Goal: Obtain resource: Download file/media

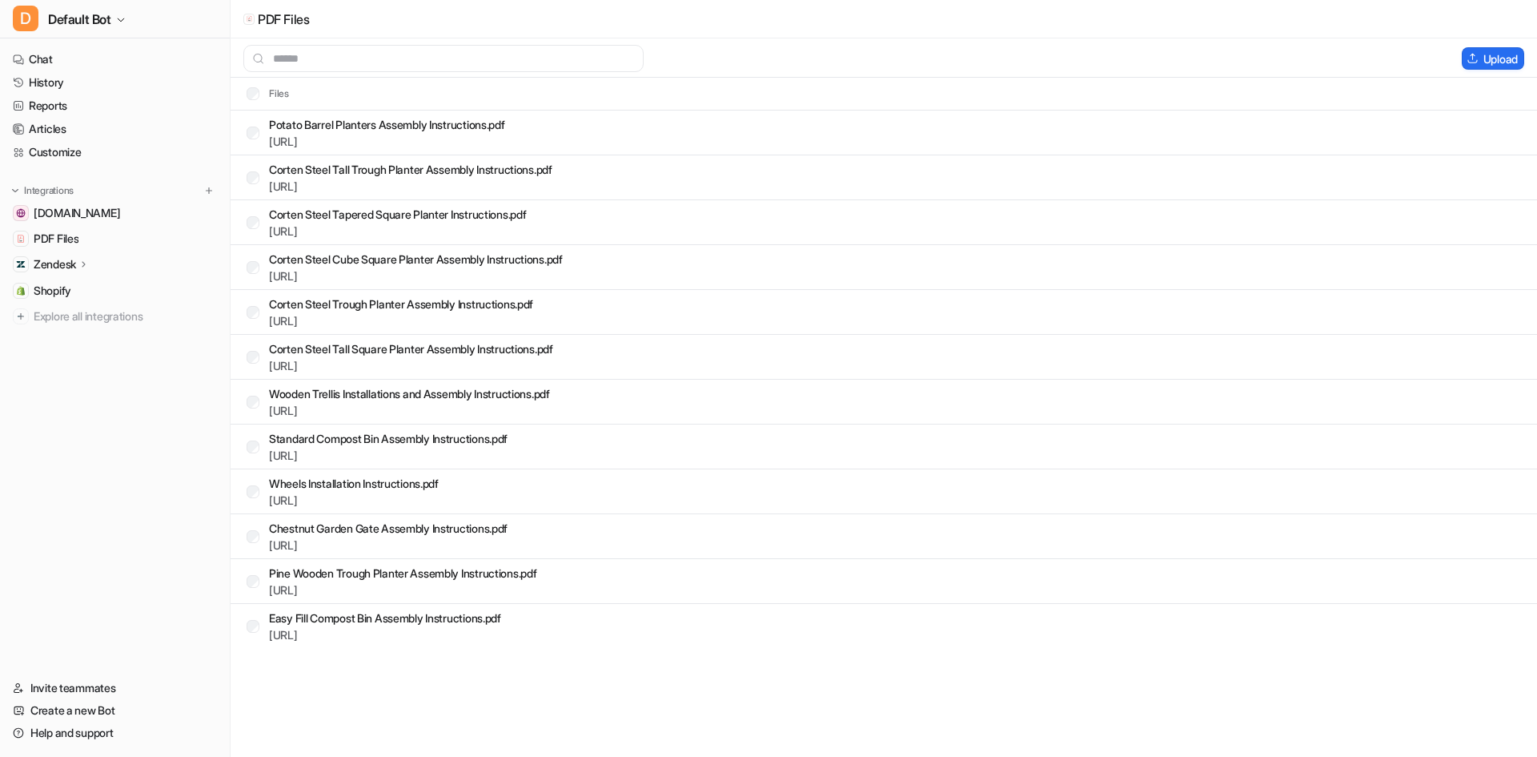
click at [419, 129] on p "Potato Barrel Planters Assembly Instructions.pdf" at bounding box center [387, 124] width 236 height 17
click at [422, 148] on div "[URL]" at bounding box center [387, 141] width 236 height 17
click at [298, 140] on link "[URL]" at bounding box center [283, 141] width 29 height 14
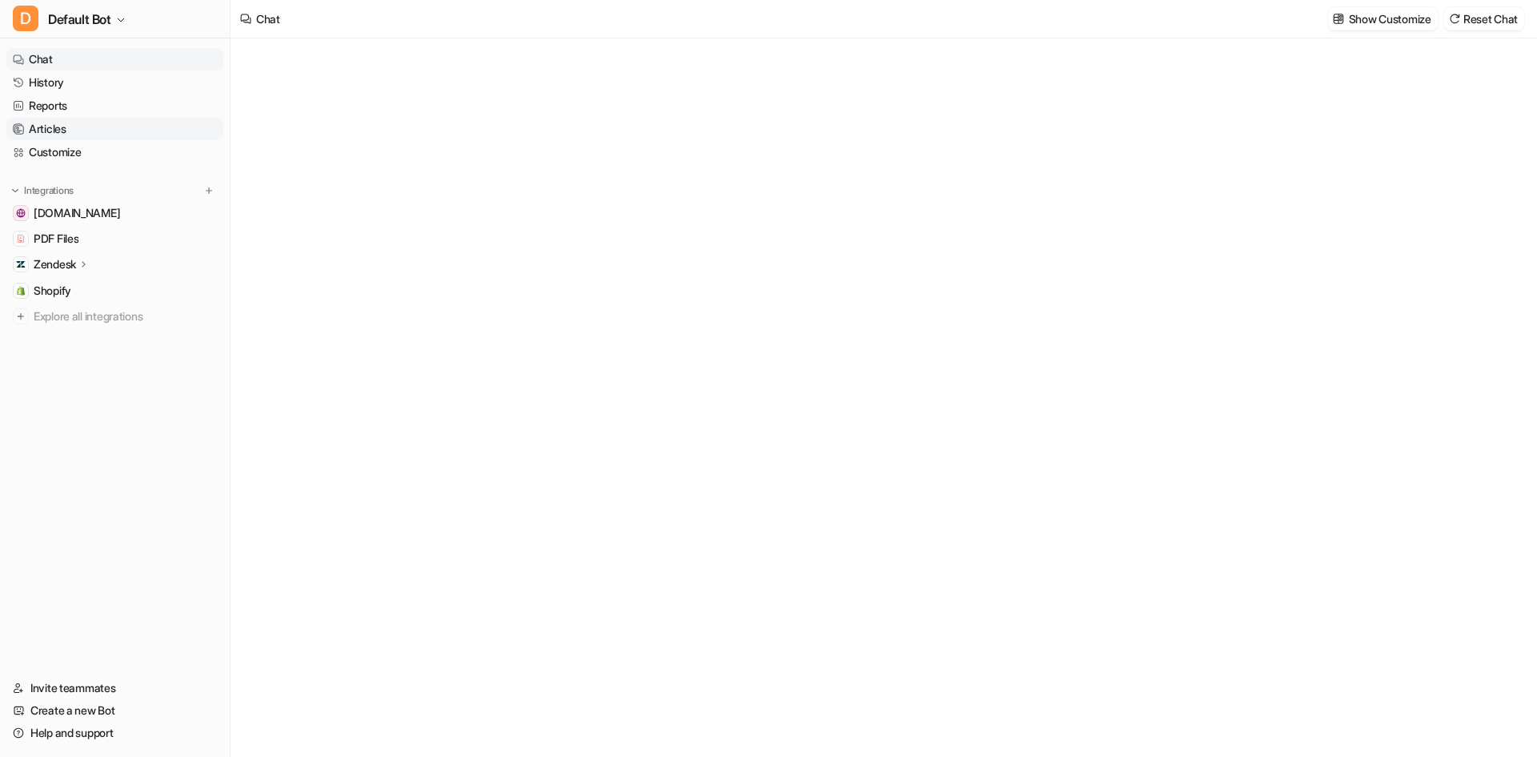
click at [89, 125] on link "Articles" at bounding box center [114, 129] width 217 height 22
type textarea "**********"
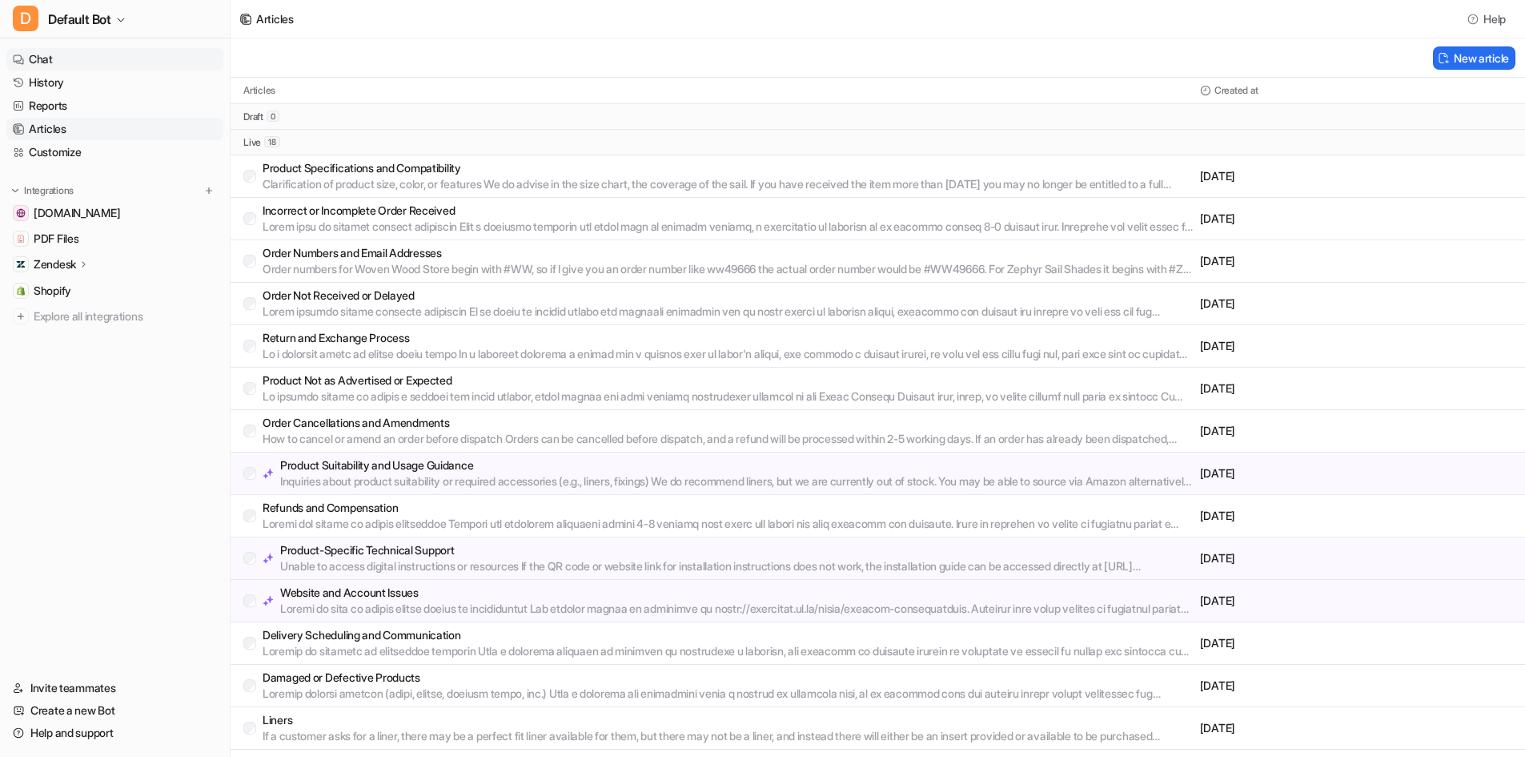
click at [72, 70] on link "Chat" at bounding box center [114, 59] width 217 height 22
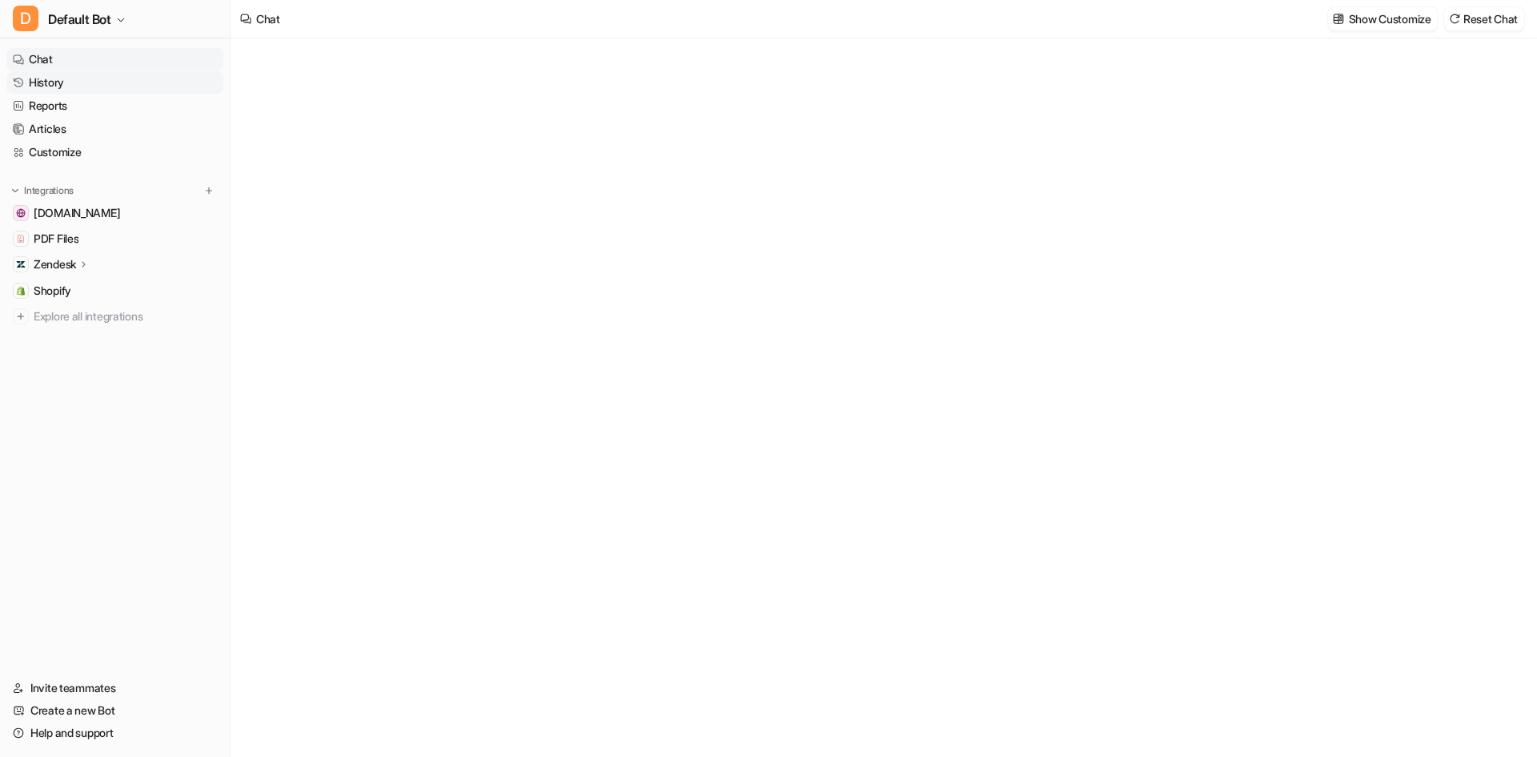
click at [78, 79] on link "History" at bounding box center [114, 82] width 217 height 22
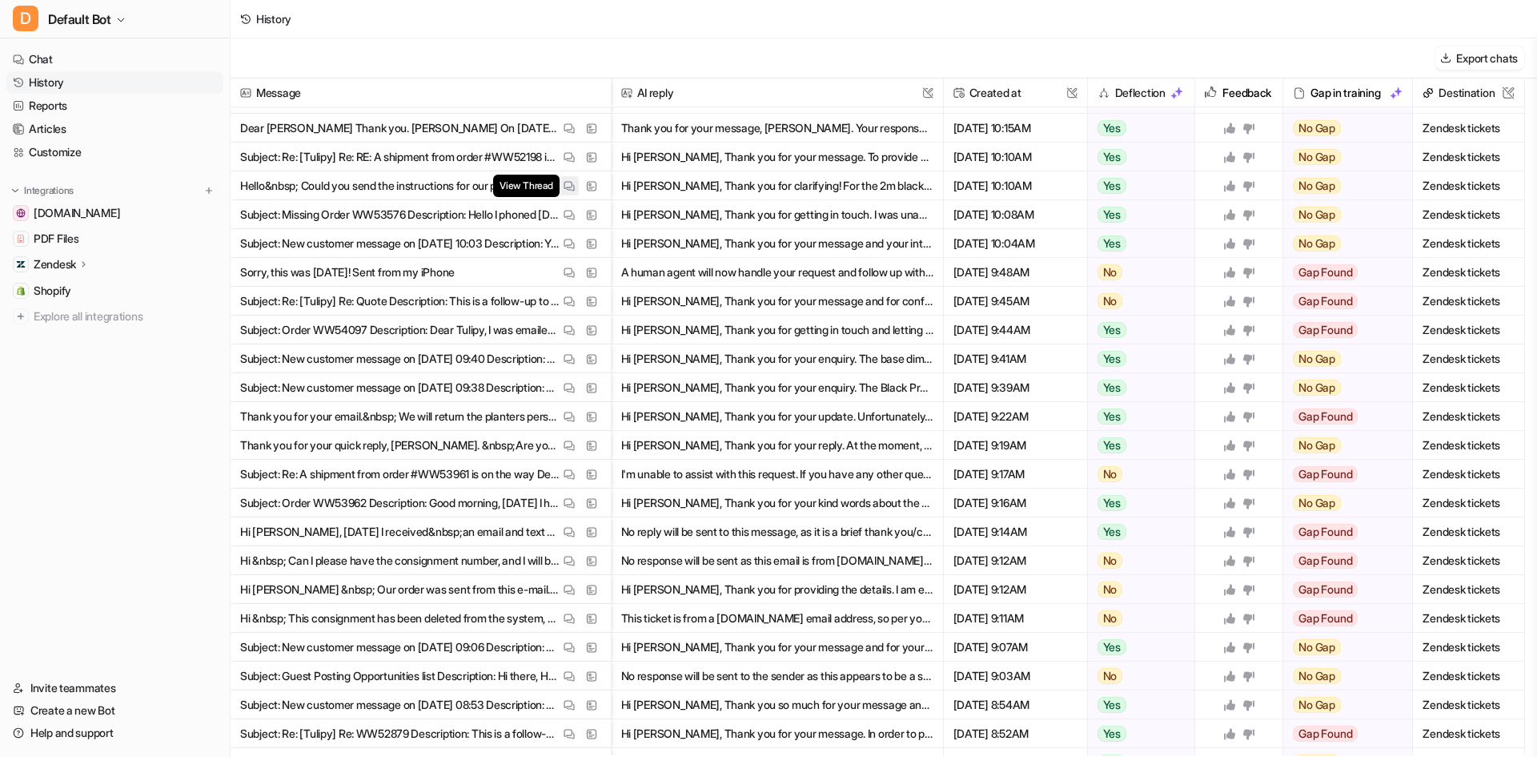
scroll to position [721, 0]
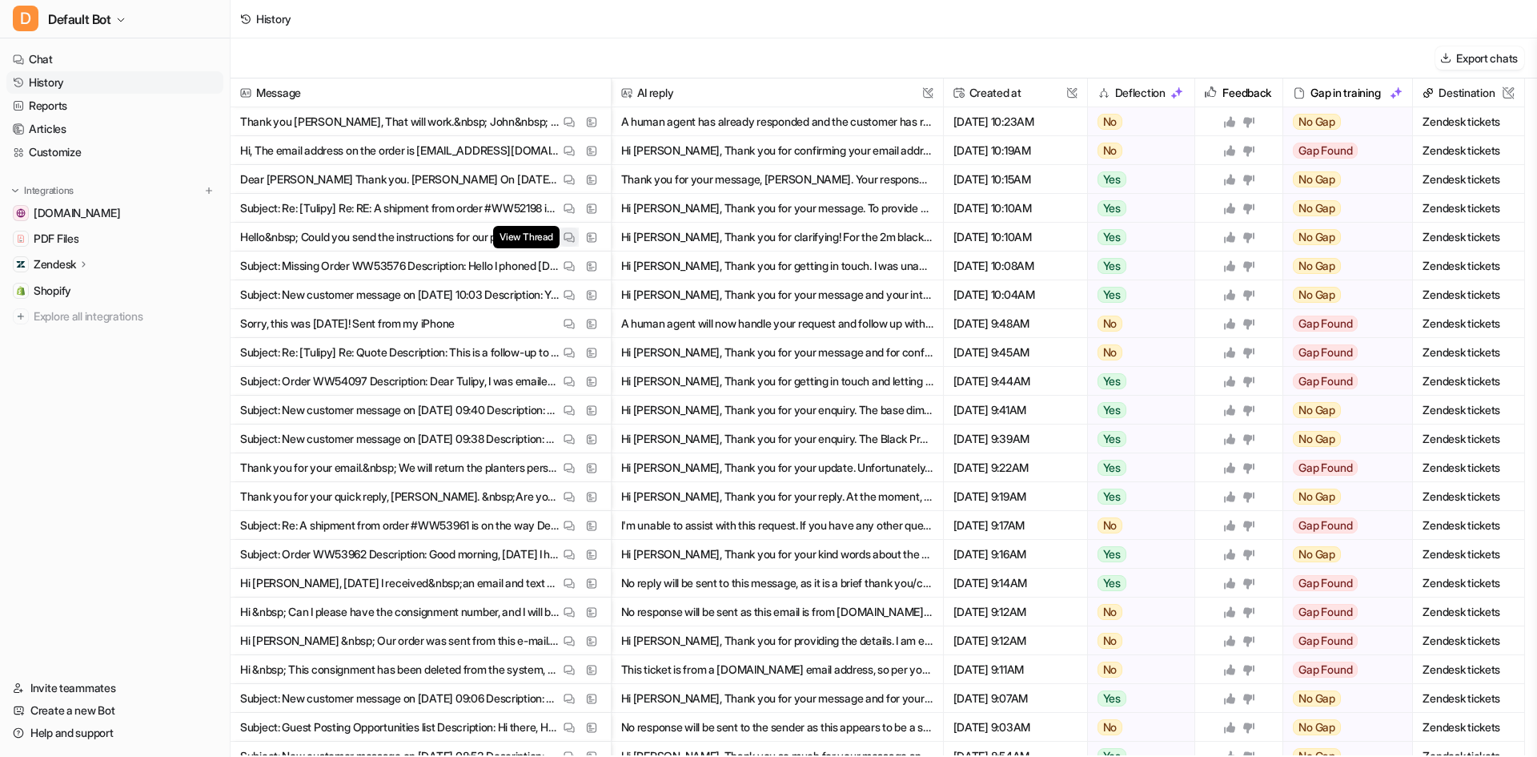
click at [567, 231] on img at bounding box center [569, 237] width 11 height 12
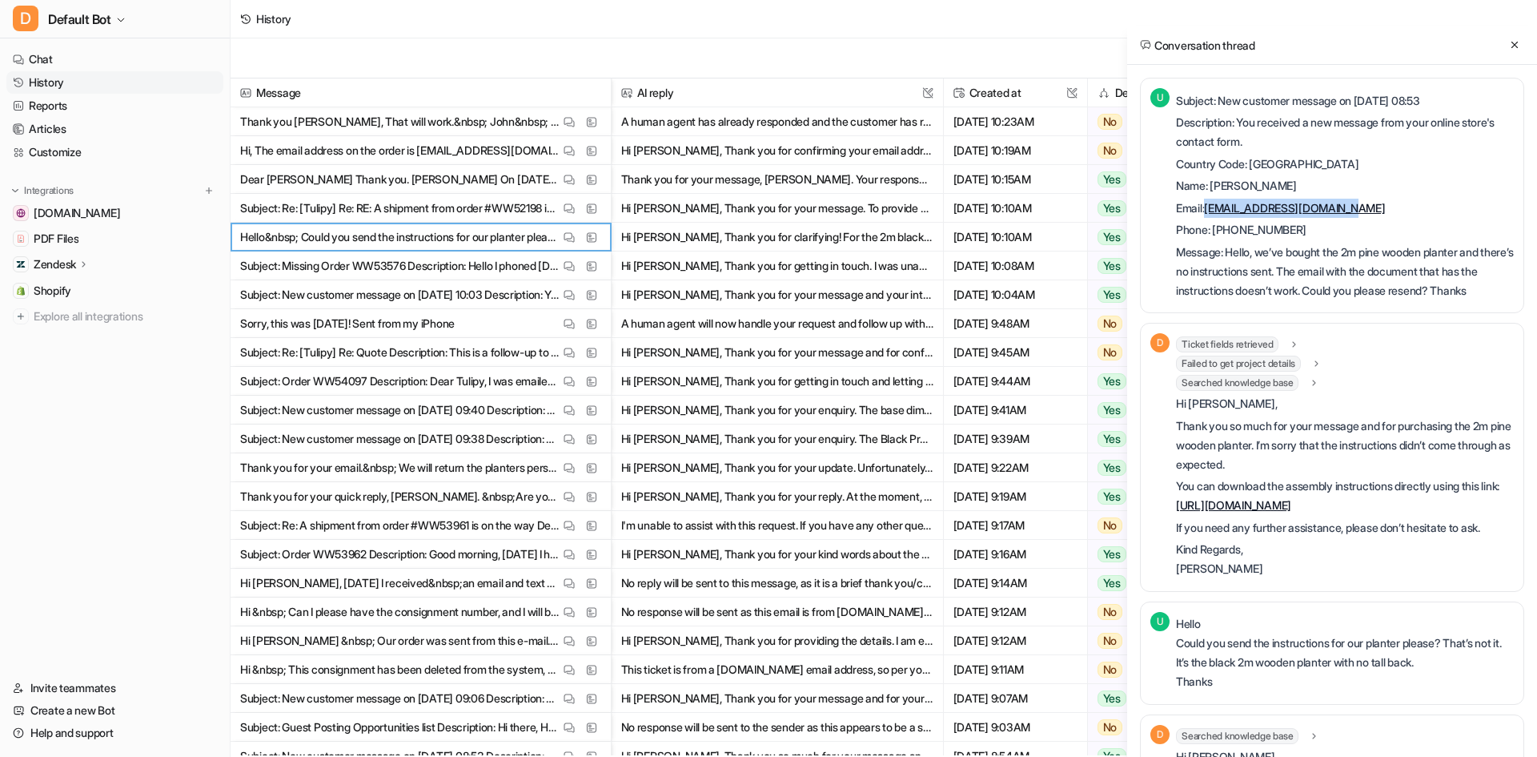
drag, startPoint x: 1361, startPoint y: 206, endPoint x: 1210, endPoint y: 214, distance: 151.5
click at [1210, 214] on p "Email: aymphilipson@yahoo.co.uk" at bounding box center [1345, 208] width 338 height 19
copy link "aymphilipson@yahoo.co.uk"
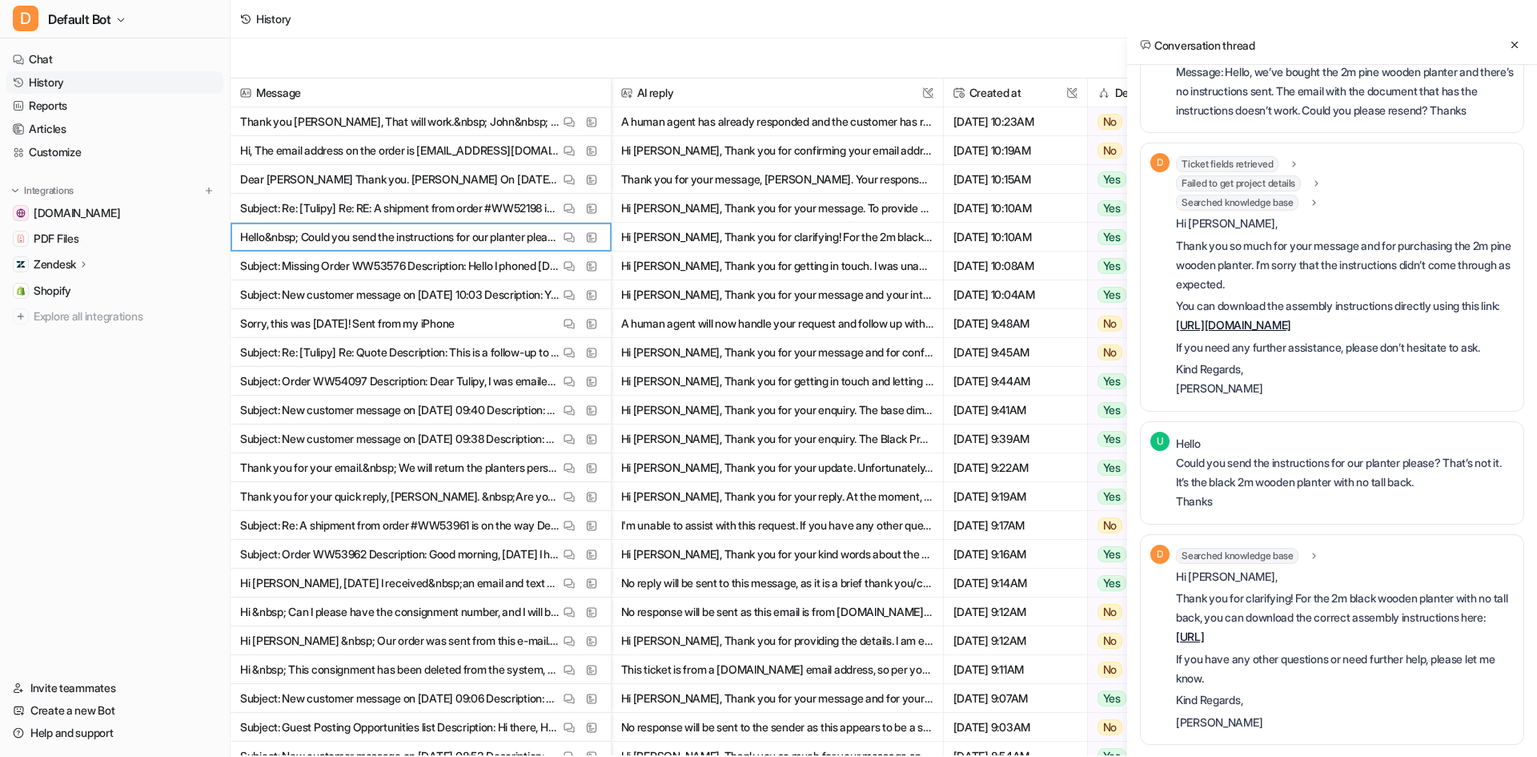
scroll to position [199, 0]
click at [1205, 629] on link "https://dashboard.eesel.ai/s/c37bf261-9443-46f9-806e-e0250d491e72/567e9ef5-a5a0…" at bounding box center [1190, 636] width 29 height 14
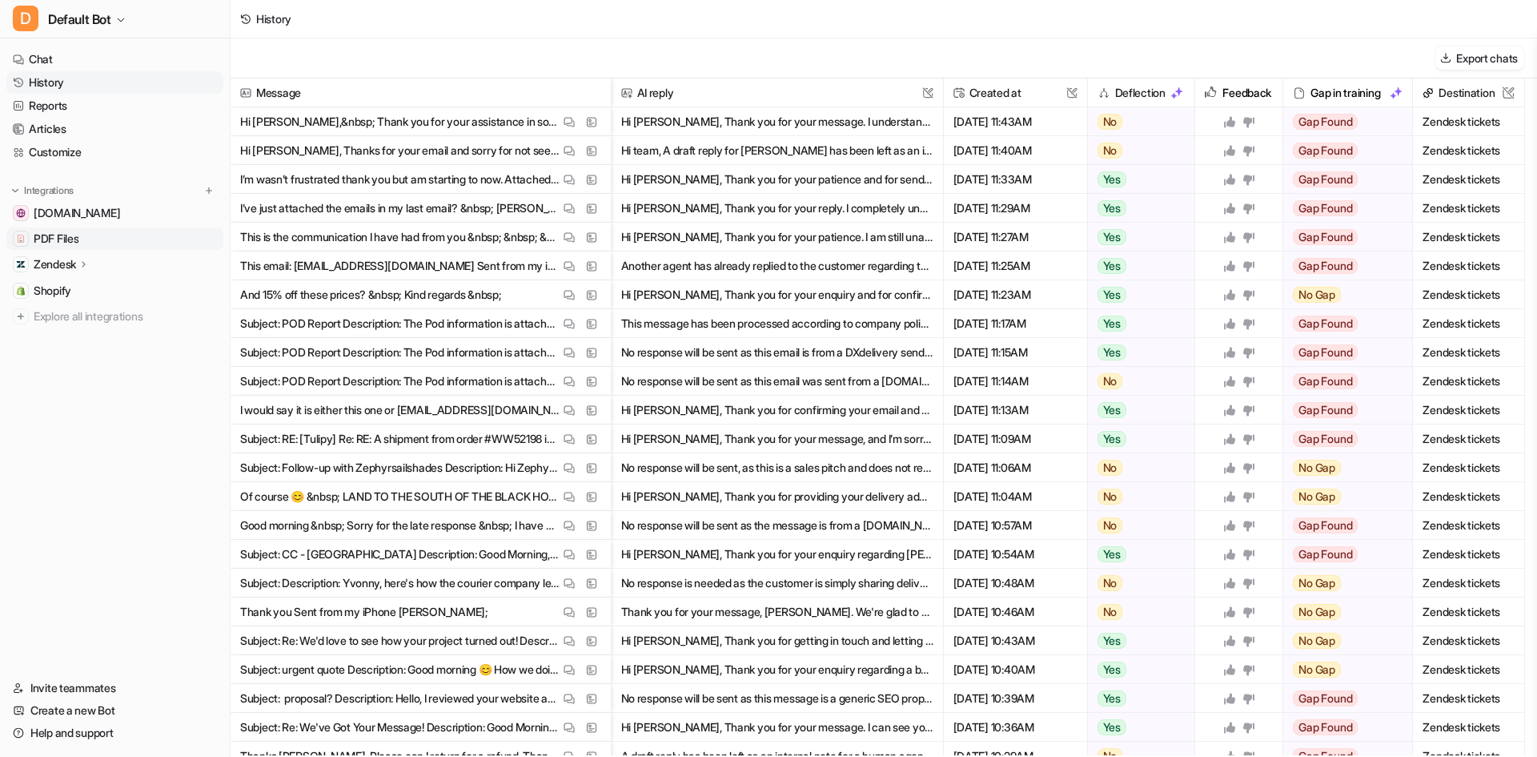
click at [70, 242] on span "PDF Files" at bounding box center [56, 239] width 45 height 16
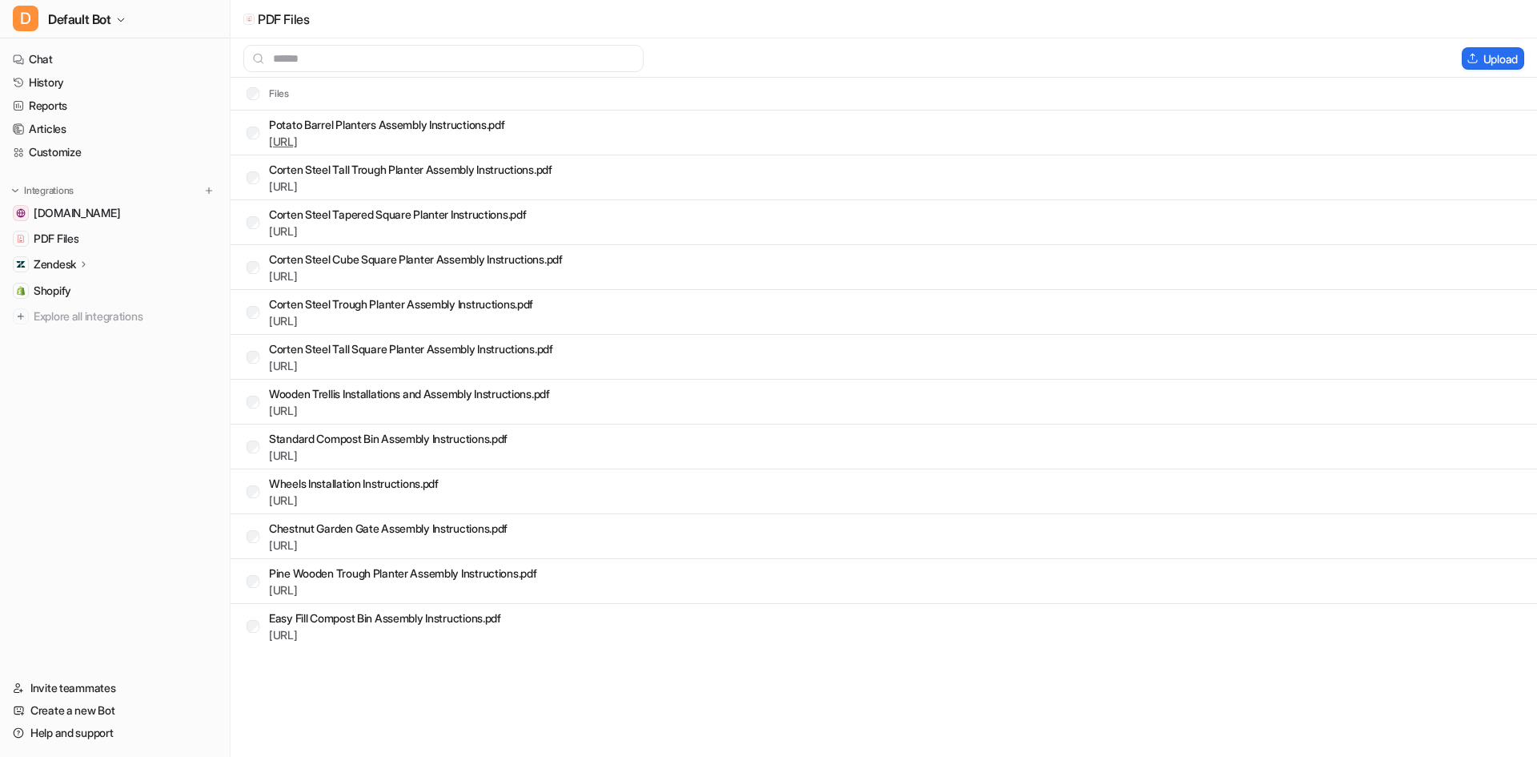
click at [298, 145] on link "[URL]" at bounding box center [283, 141] width 29 height 14
click at [298, 187] on link "[URL]" at bounding box center [283, 186] width 29 height 14
click at [78, 84] on link "History" at bounding box center [114, 82] width 217 height 22
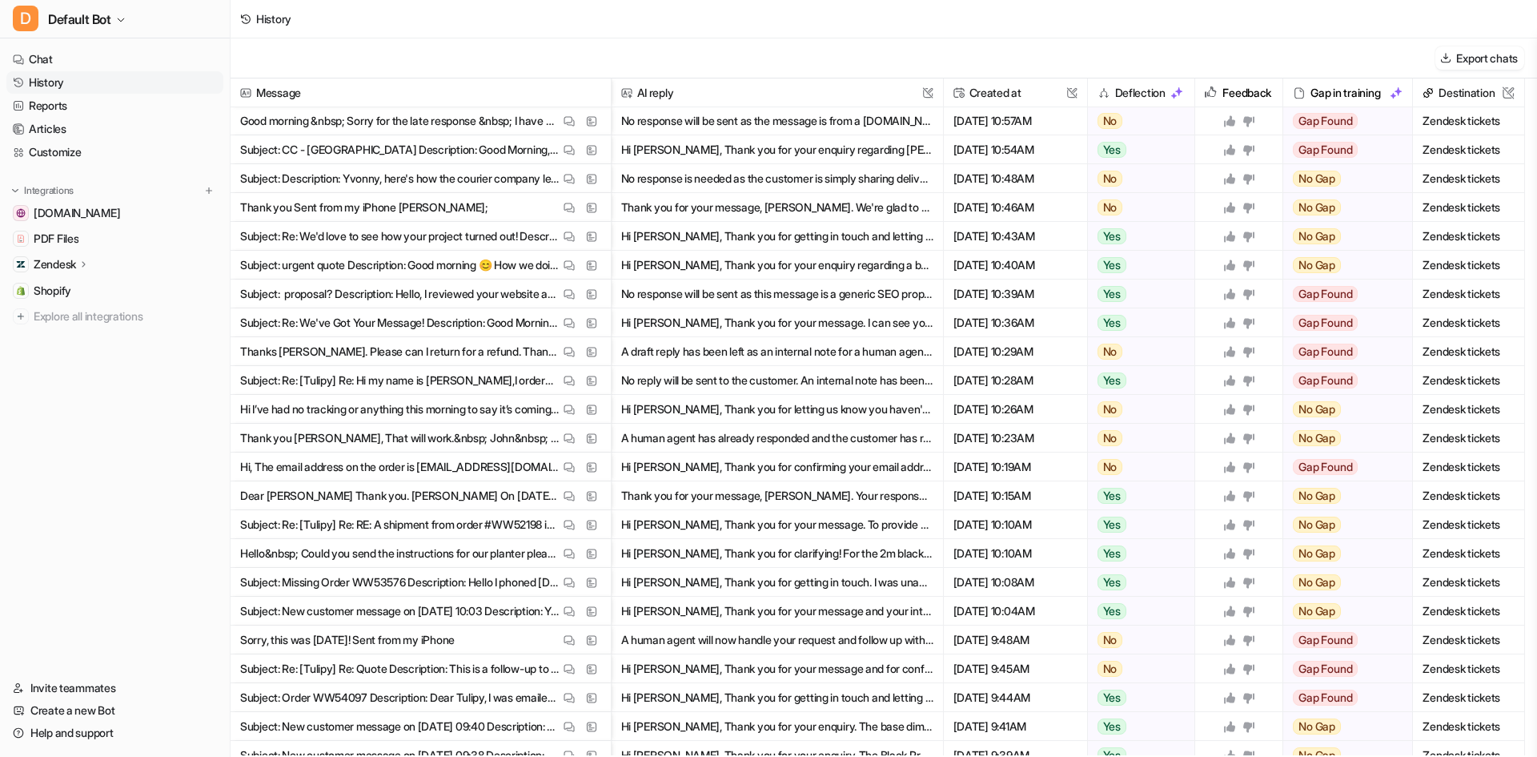
scroll to position [480, 0]
